Goal: Task Accomplishment & Management: Use online tool/utility

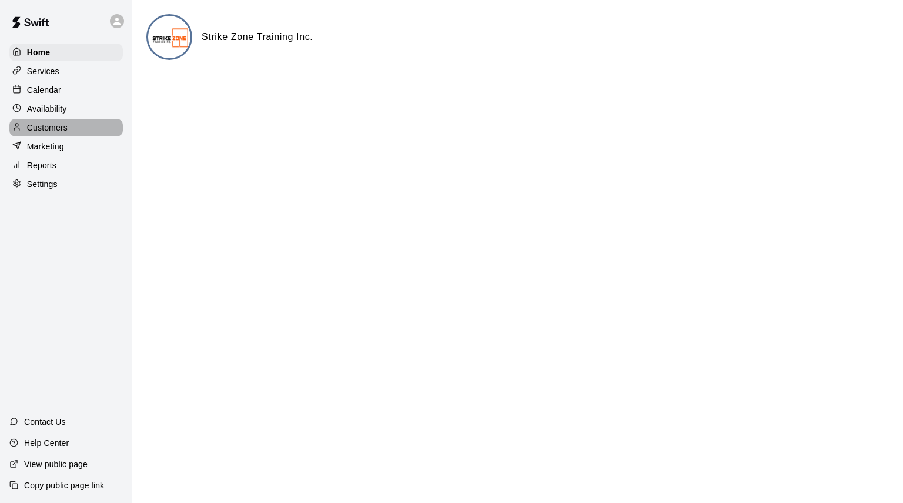
click at [45, 125] on div "Customers" at bounding box center [65, 128] width 113 height 18
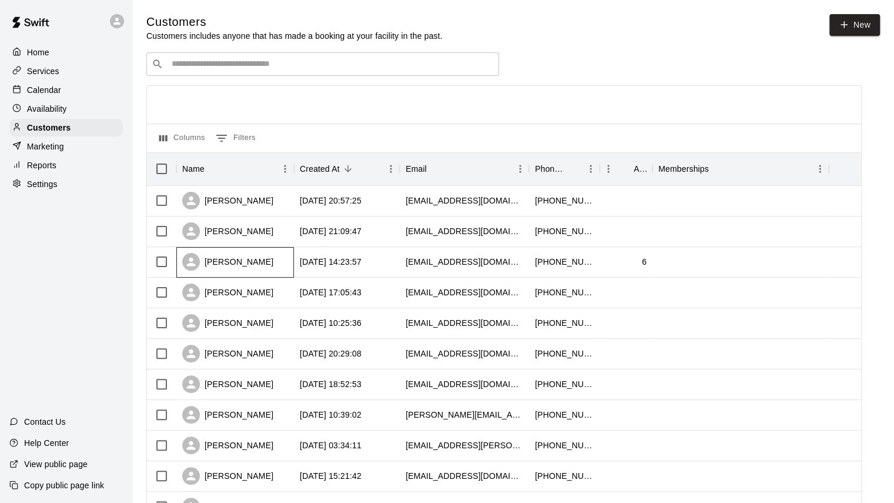
click at [271, 265] on div "[PERSON_NAME]" at bounding box center [235, 262] width 118 height 31
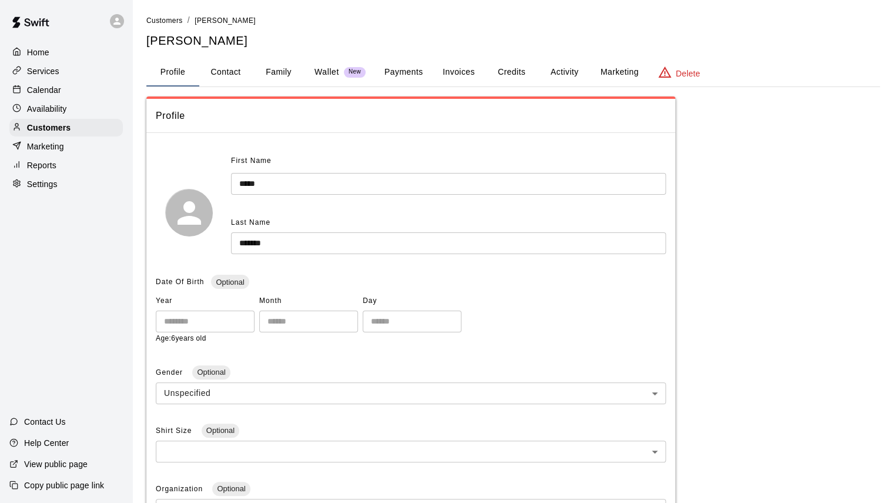
click at [219, 72] on button "Contact" at bounding box center [225, 72] width 53 height 28
select select "**"
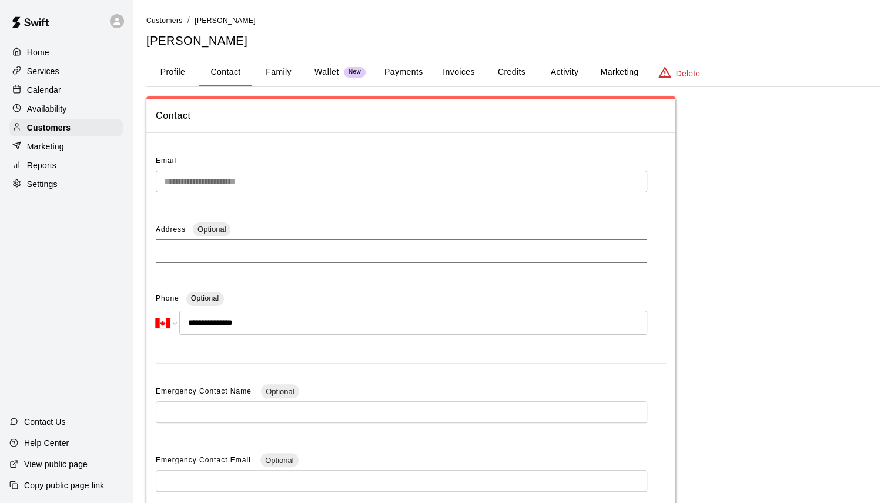
click at [164, 82] on button "Profile" at bounding box center [172, 72] width 53 height 28
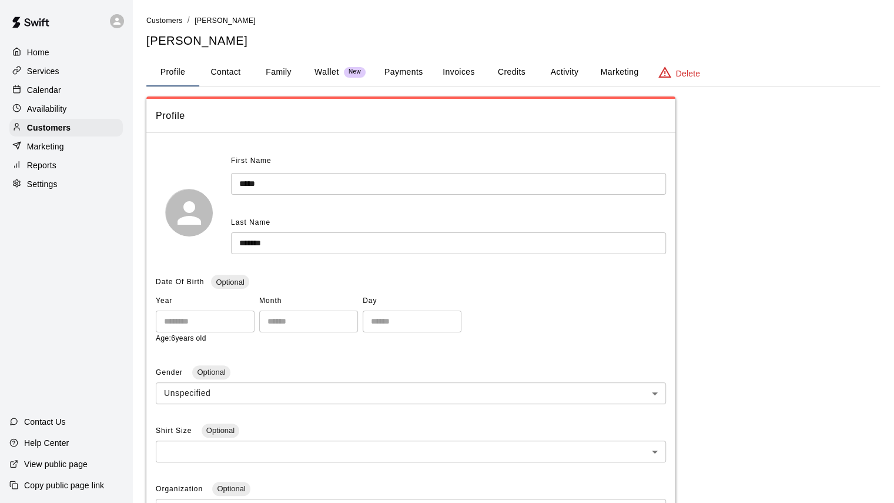
click at [285, 74] on button "Family" at bounding box center [278, 72] width 53 height 28
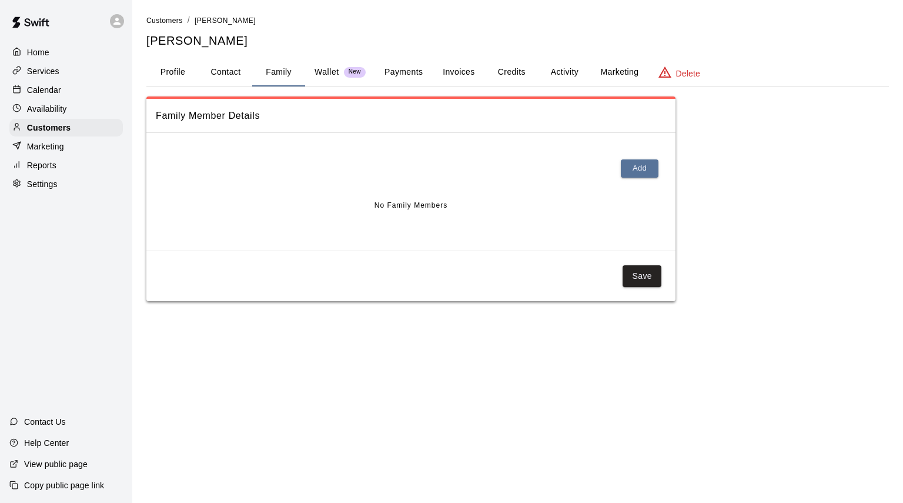
click at [222, 76] on button "Contact" at bounding box center [225, 72] width 53 height 28
select select "**"
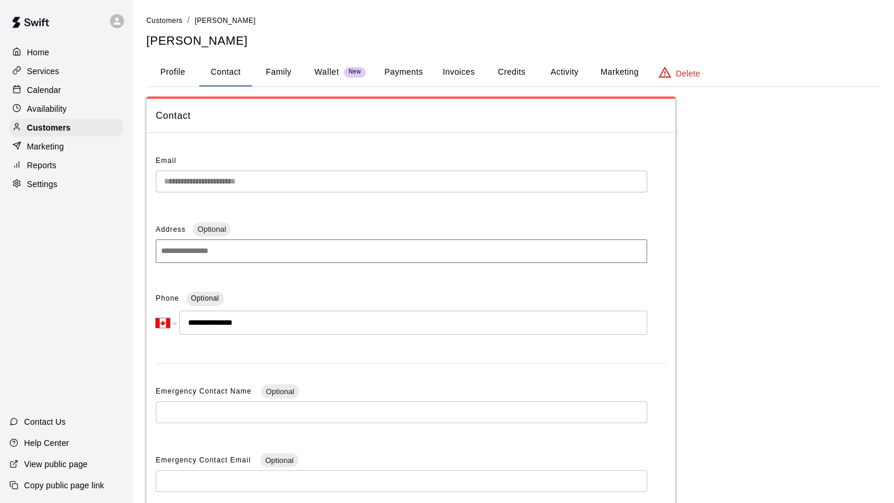
drag, startPoint x: 217, startPoint y: 321, endPoint x: 265, endPoint y: 322, distance: 47.7
click at [265, 322] on input "**********" at bounding box center [413, 323] width 468 height 24
click at [47, 132] on p "Customers" at bounding box center [49, 128] width 44 height 12
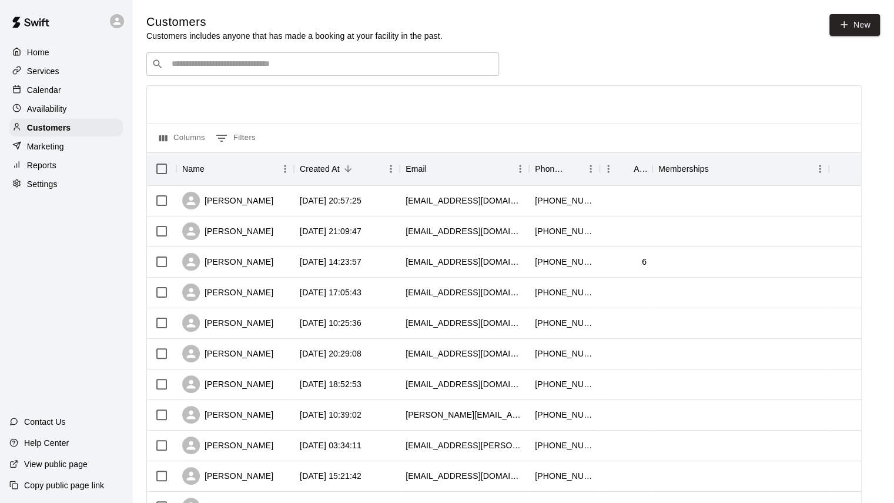
click at [248, 69] on input "Search customers by name or email" at bounding box center [331, 64] width 326 height 12
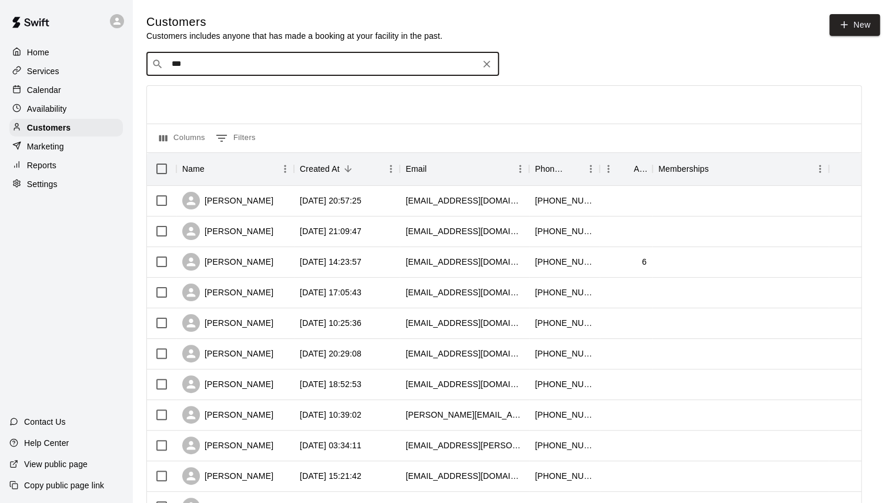
type input "****"
click at [237, 106] on span "[PERSON_NAME][EMAIL_ADDRESS][PERSON_NAME][DOMAIN_NAME]" at bounding box center [303, 103] width 248 height 8
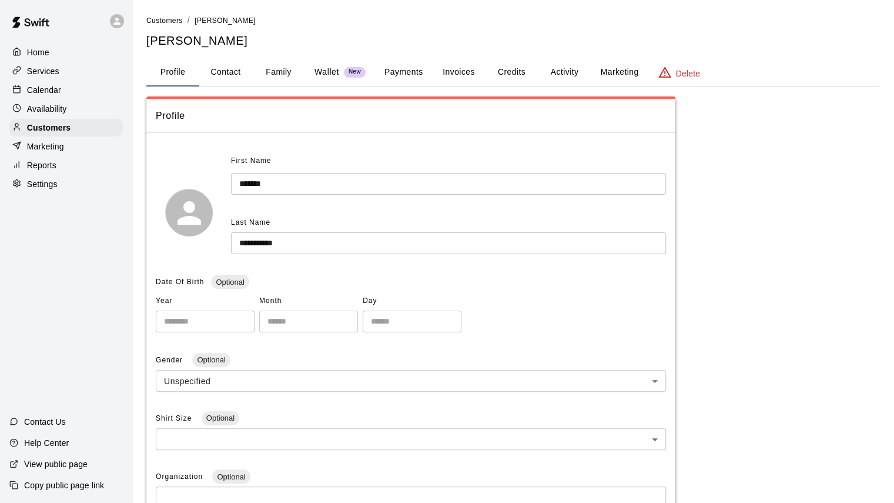
click at [282, 72] on button "Family" at bounding box center [278, 72] width 53 height 28
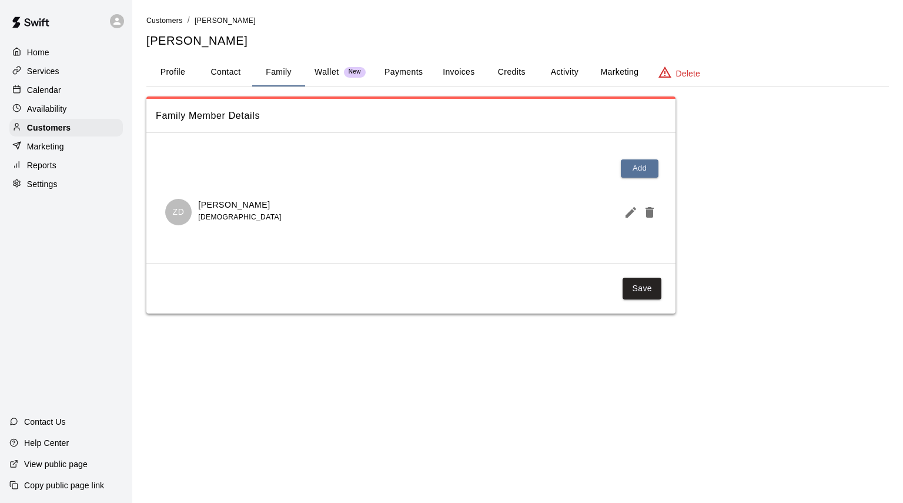
drag, startPoint x: 196, startPoint y: 202, endPoint x: 299, endPoint y: 202, distance: 103.5
click at [299, 202] on div "ZD [PERSON_NAME] [DEMOGRAPHIC_DATA]" at bounding box center [411, 212] width 492 height 26
copy p "[PERSON_NAME]"
click at [175, 76] on button "Profile" at bounding box center [172, 72] width 53 height 28
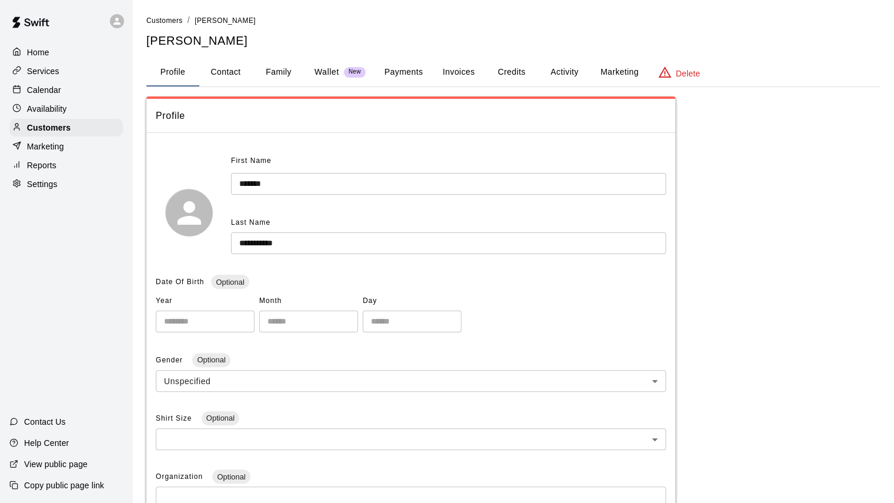
click at [405, 73] on button "Payments" at bounding box center [403, 72] width 57 height 28
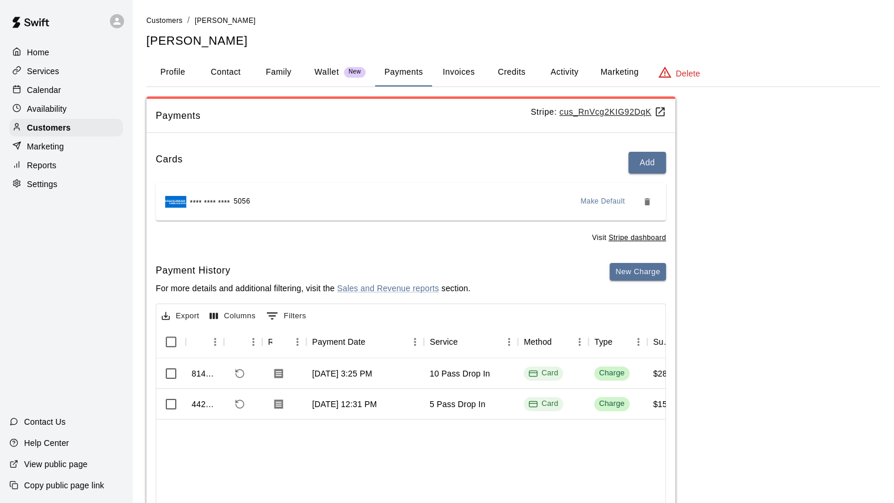
click at [215, 72] on button "Contact" at bounding box center [225, 72] width 53 height 28
select select "**"
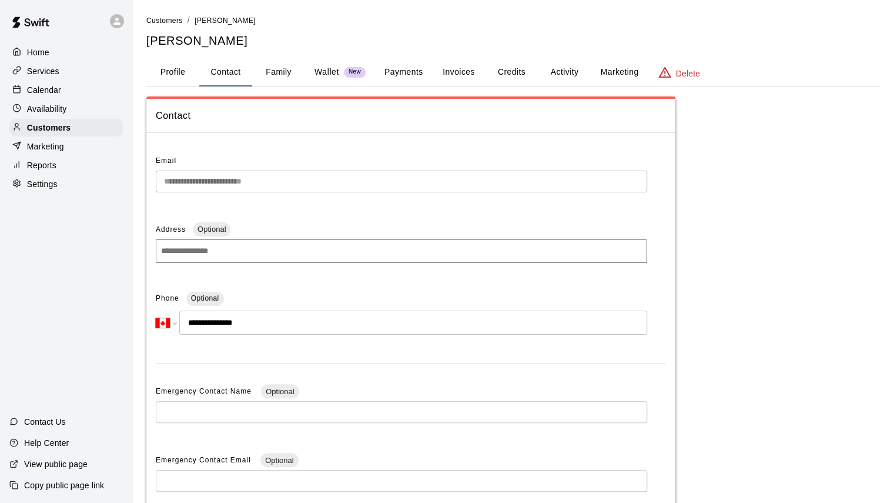
drag, startPoint x: 199, startPoint y: 319, endPoint x: 275, endPoint y: 317, distance: 75.9
click at [275, 317] on input "**********" at bounding box center [413, 323] width 468 height 24
click at [72, 136] on div "Customers" at bounding box center [65, 128] width 113 height 18
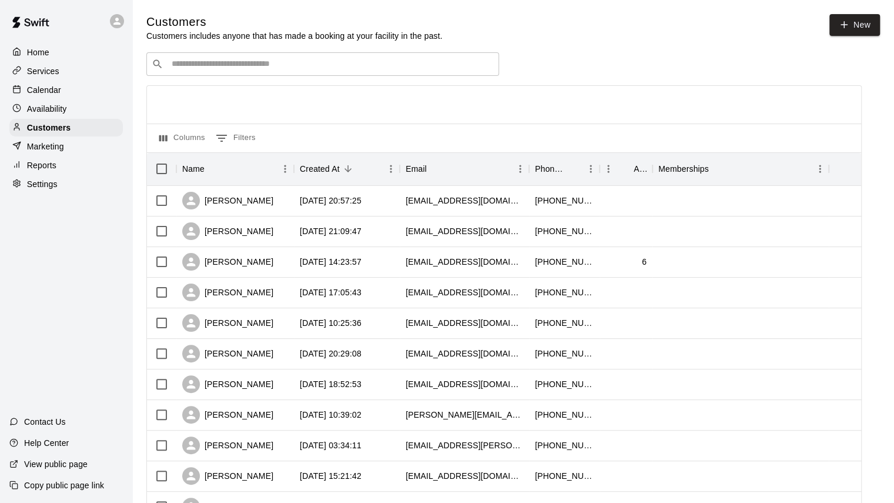
click at [212, 72] on div "​ ​" at bounding box center [322, 64] width 353 height 24
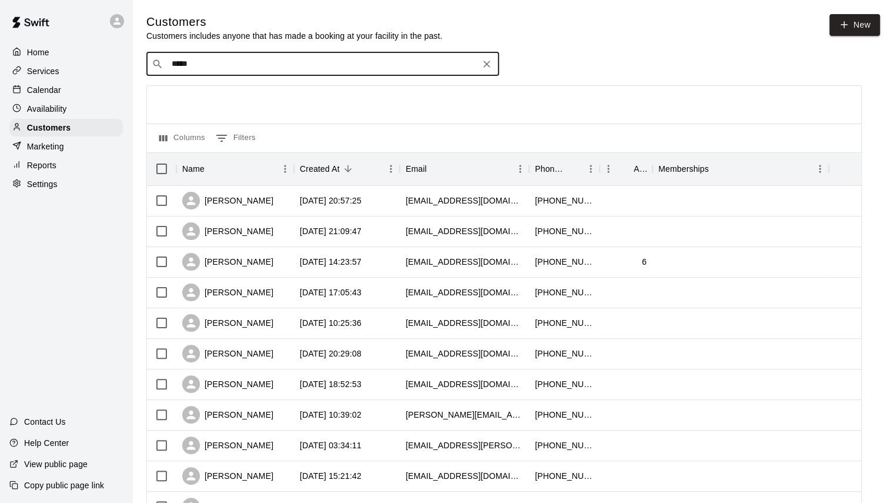
type input "******"
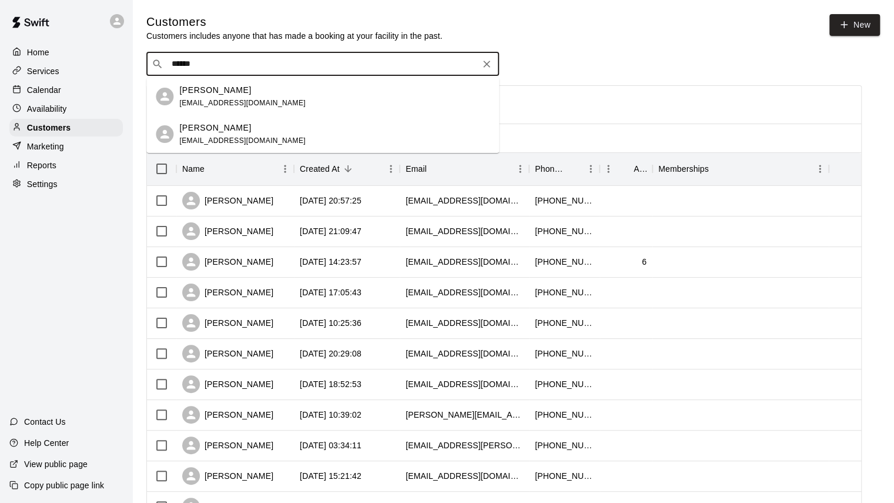
click at [206, 103] on span "[EMAIL_ADDRESS][DOMAIN_NAME]" at bounding box center [242, 103] width 126 height 8
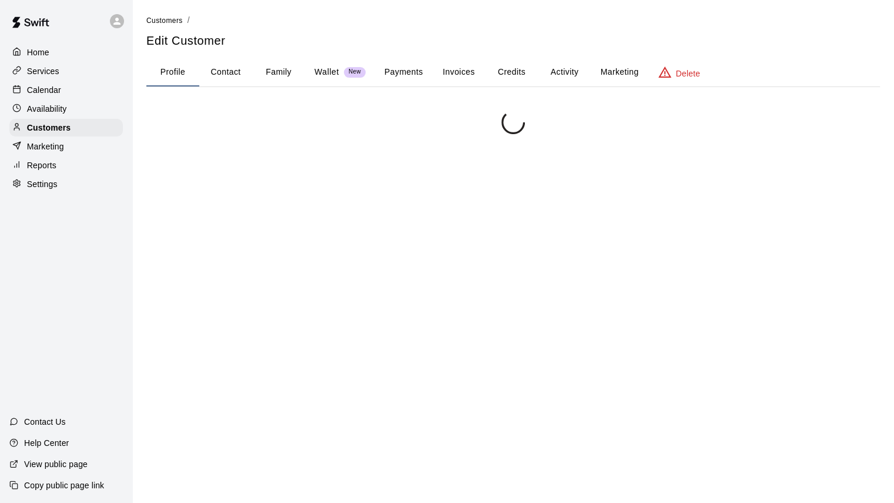
click at [273, 72] on button "Family" at bounding box center [278, 72] width 53 height 28
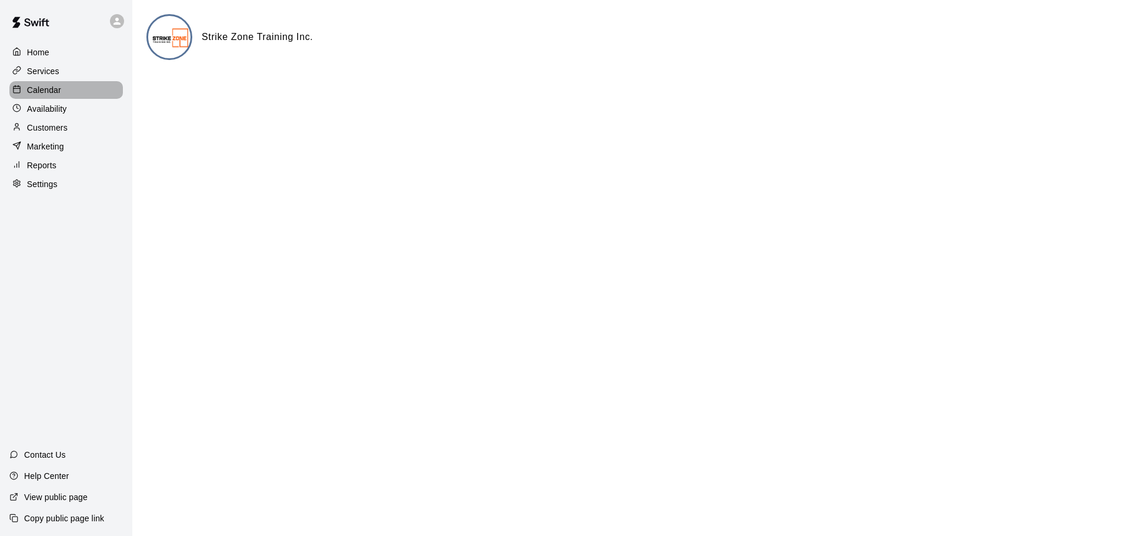
click at [72, 91] on div "Calendar" at bounding box center [65, 90] width 113 height 18
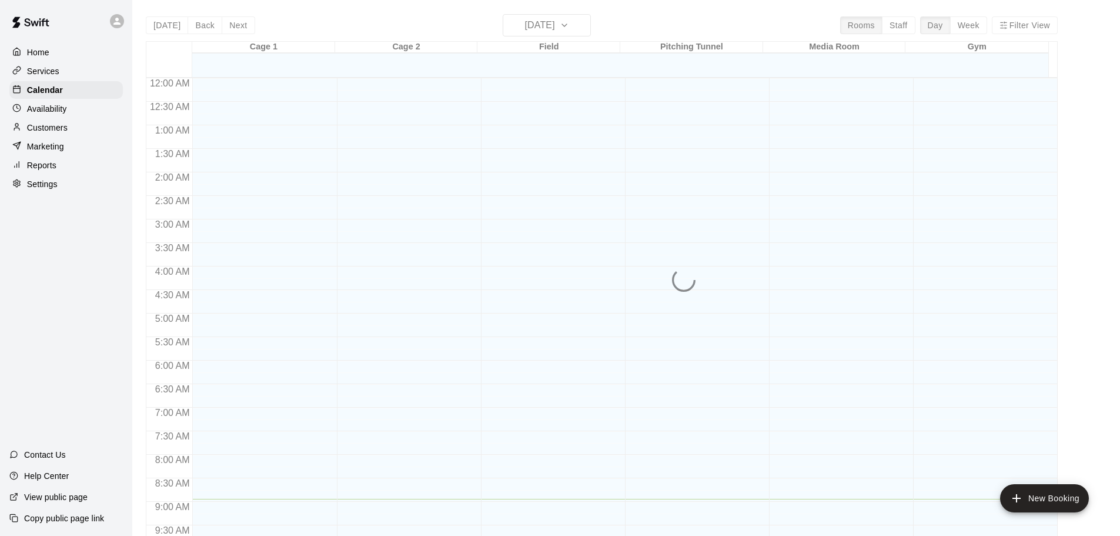
scroll to position [420, 0]
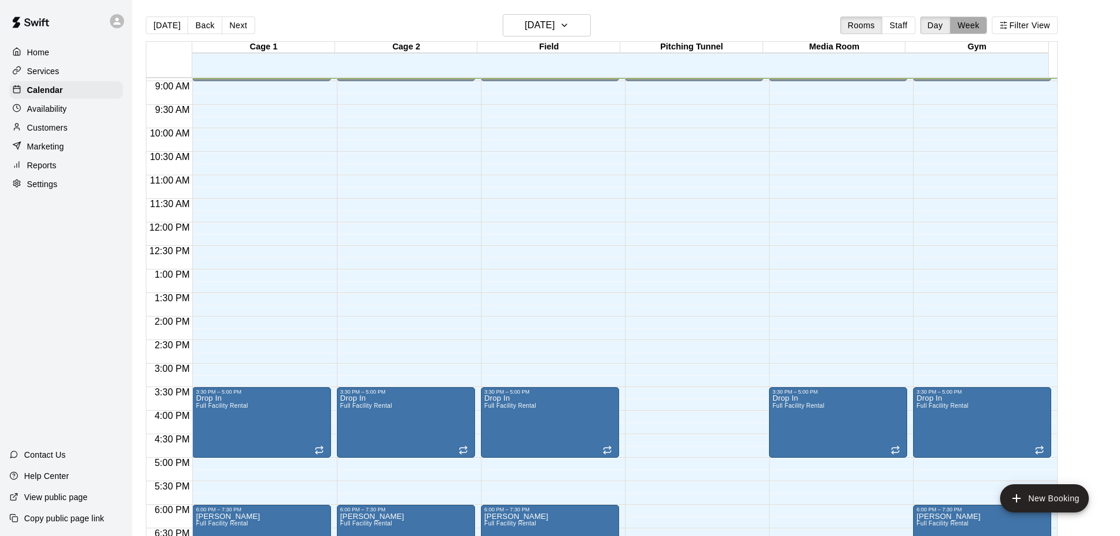
click at [983, 22] on button "Week" at bounding box center [968, 25] width 37 height 18
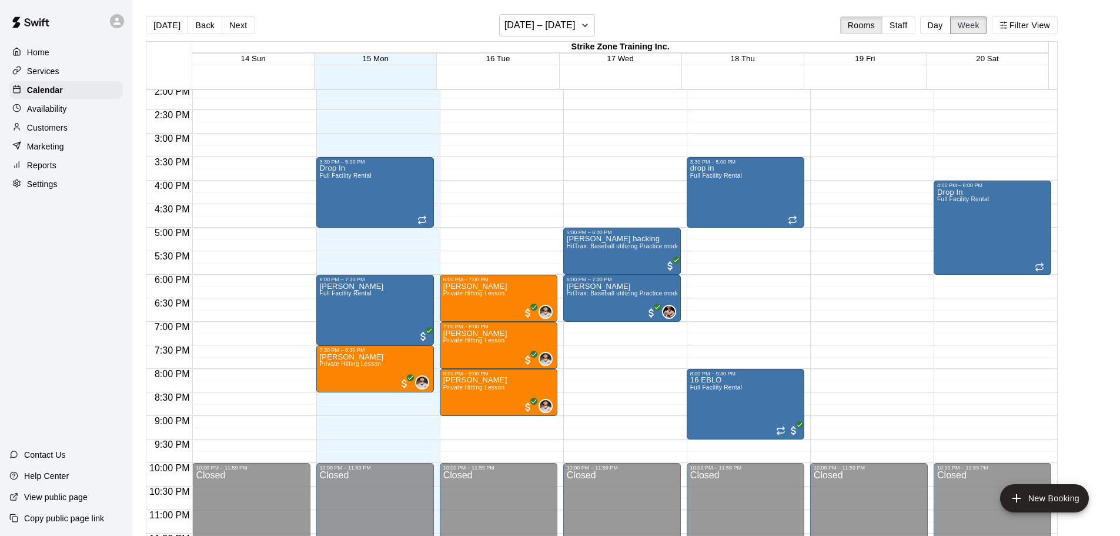
scroll to position [672, 0]
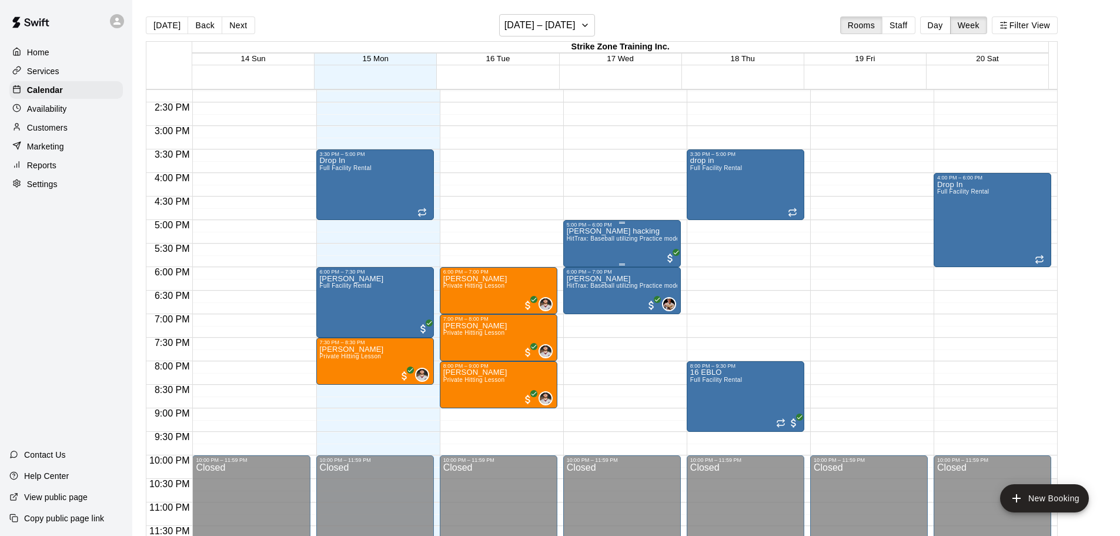
click at [594, 242] on span "HitTrax: Baseball utilizing Practice mode" at bounding box center [623, 238] width 113 height 6
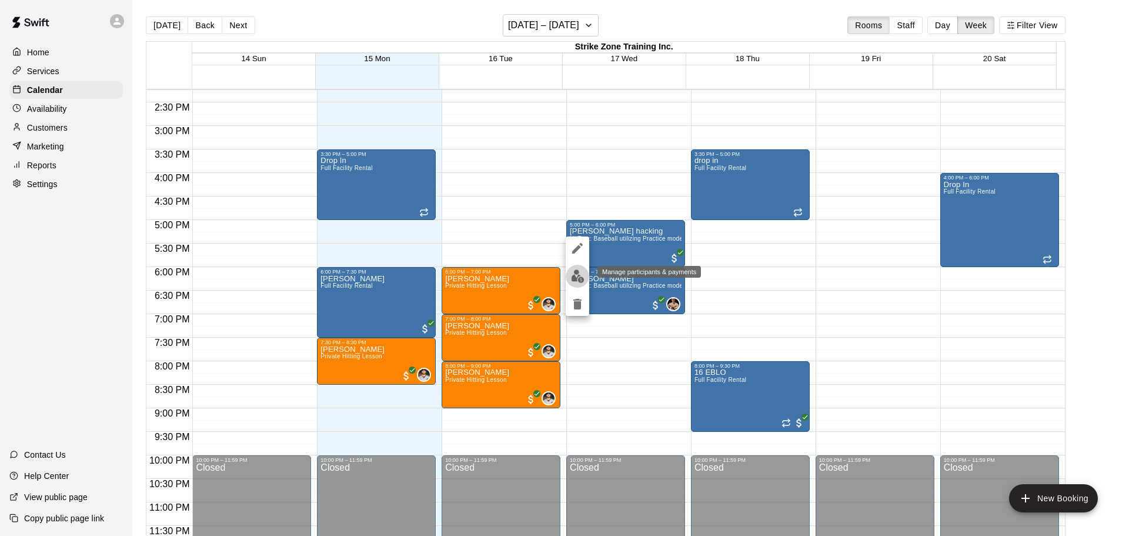
click at [576, 274] on img "edit" at bounding box center [578, 276] width 14 height 14
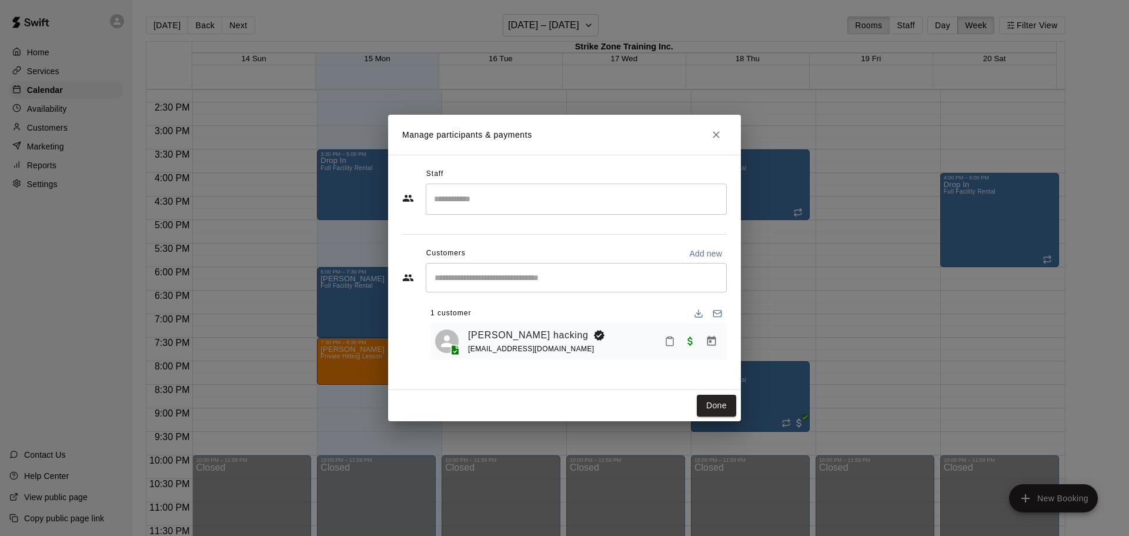
click at [460, 203] on input "Search staff" at bounding box center [576, 199] width 291 height 21
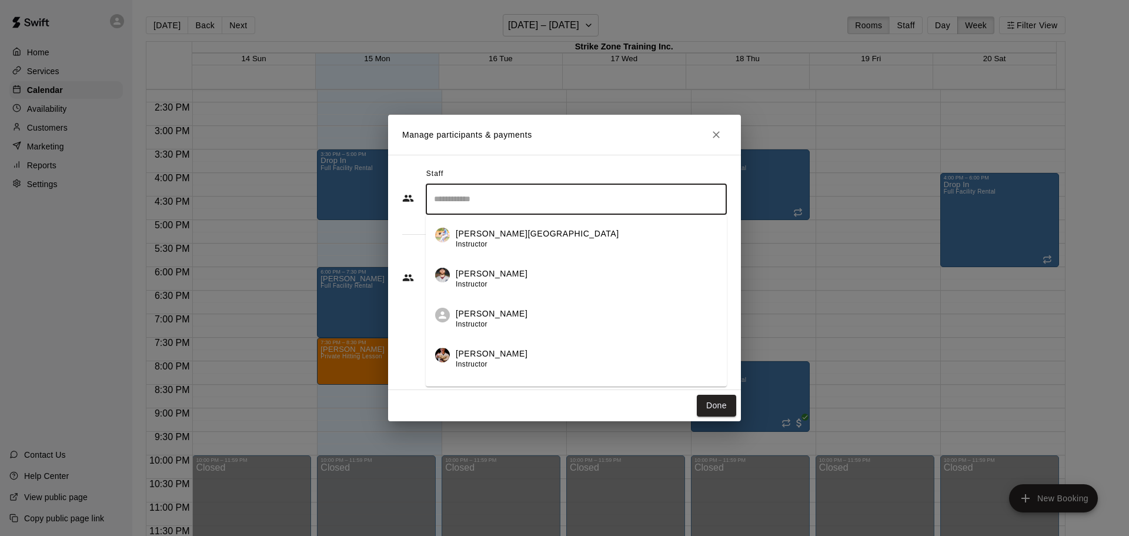
click at [469, 360] on span "Instructor" at bounding box center [472, 364] width 32 height 8
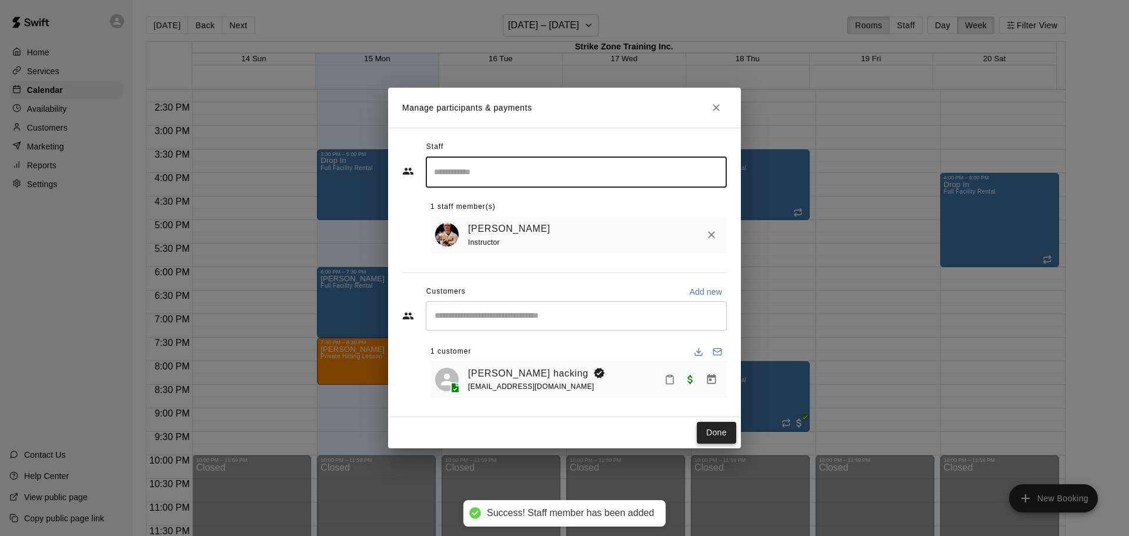
click at [720, 431] on button "Done" at bounding box center [716, 433] width 39 height 22
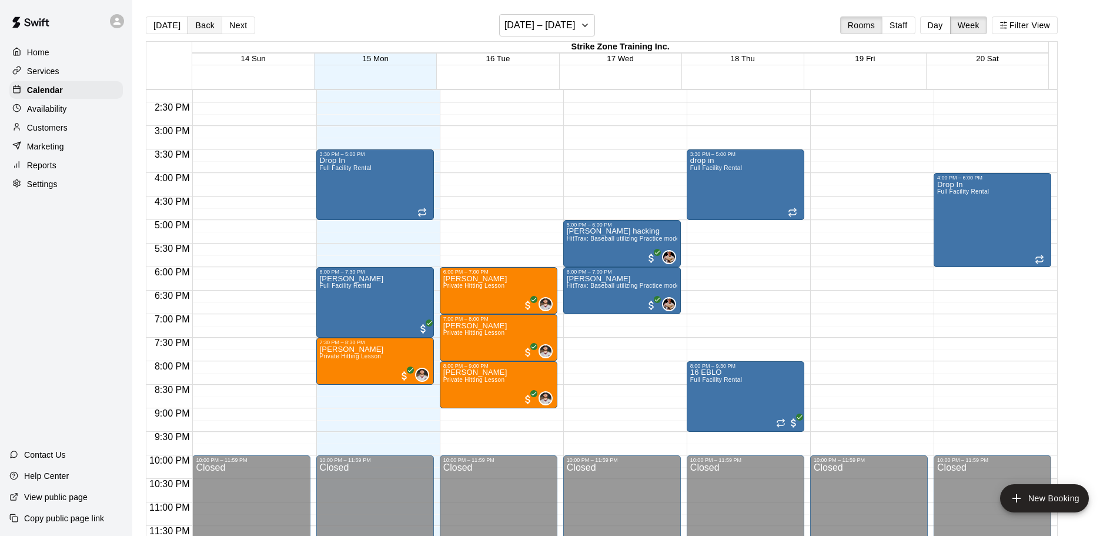
click at [202, 22] on button "Back" at bounding box center [205, 25] width 35 height 18
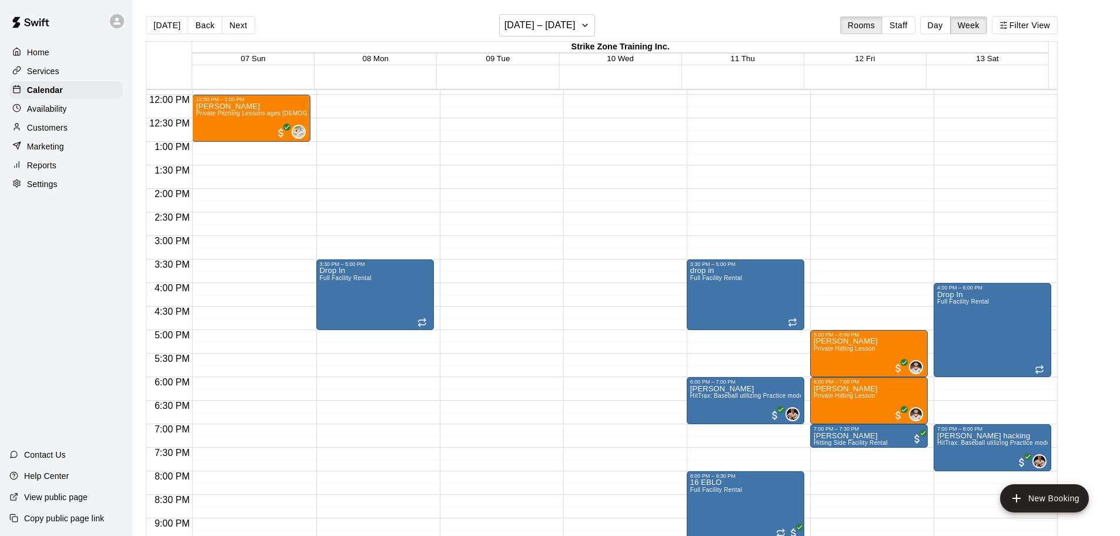
scroll to position [554, 0]
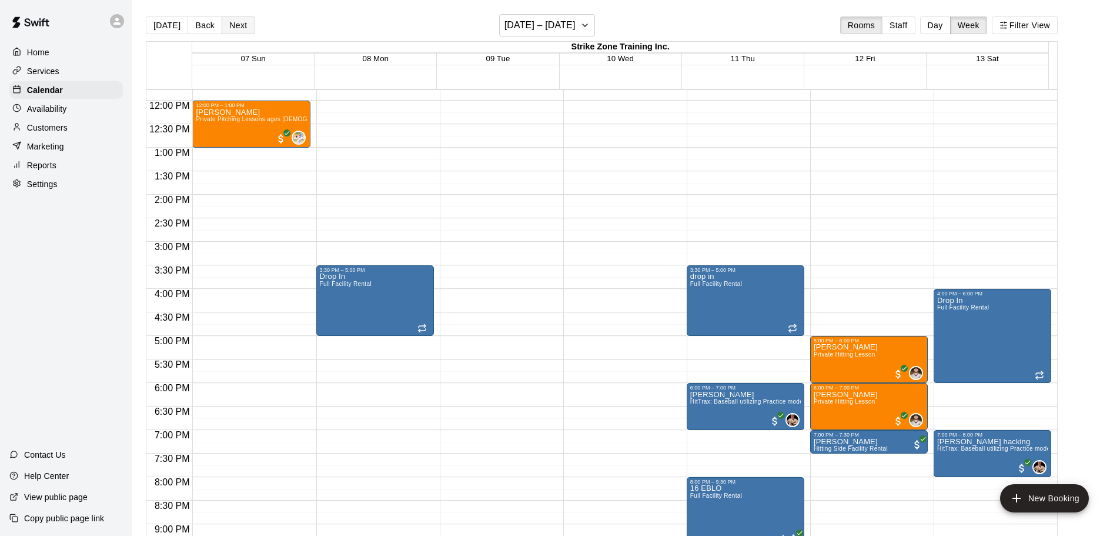
click at [241, 24] on button "Next" at bounding box center [238, 25] width 33 height 18
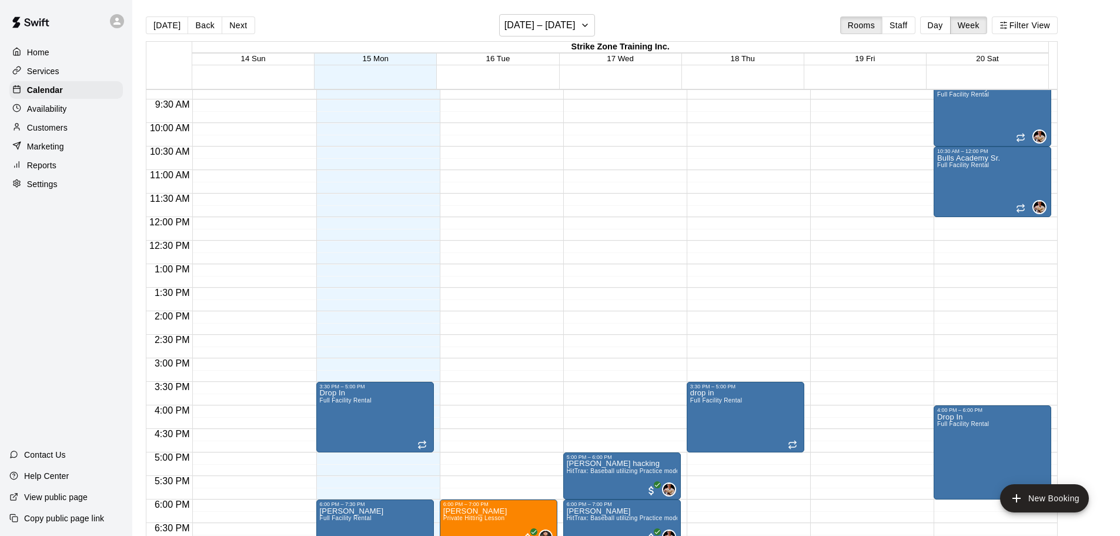
scroll to position [495, 0]
